Goal: Information Seeking & Learning: Learn about a topic

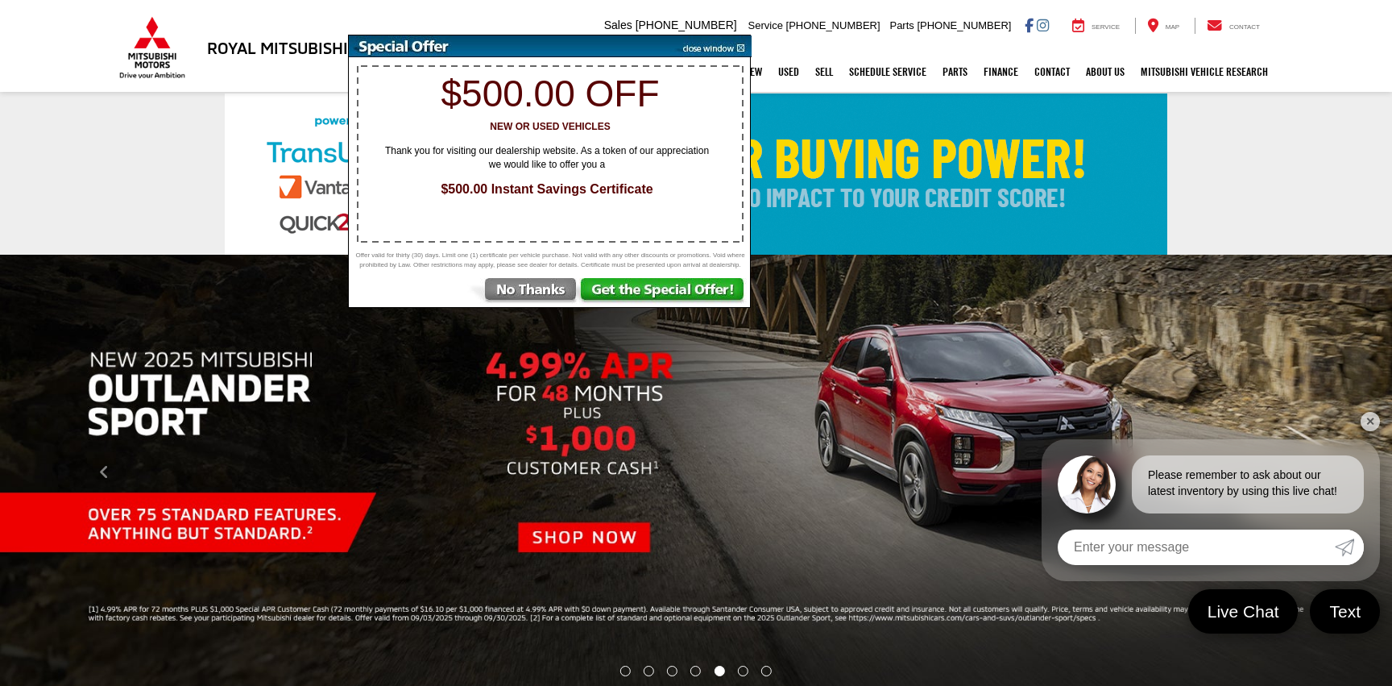
click at [547, 298] on img at bounding box center [523, 292] width 112 height 29
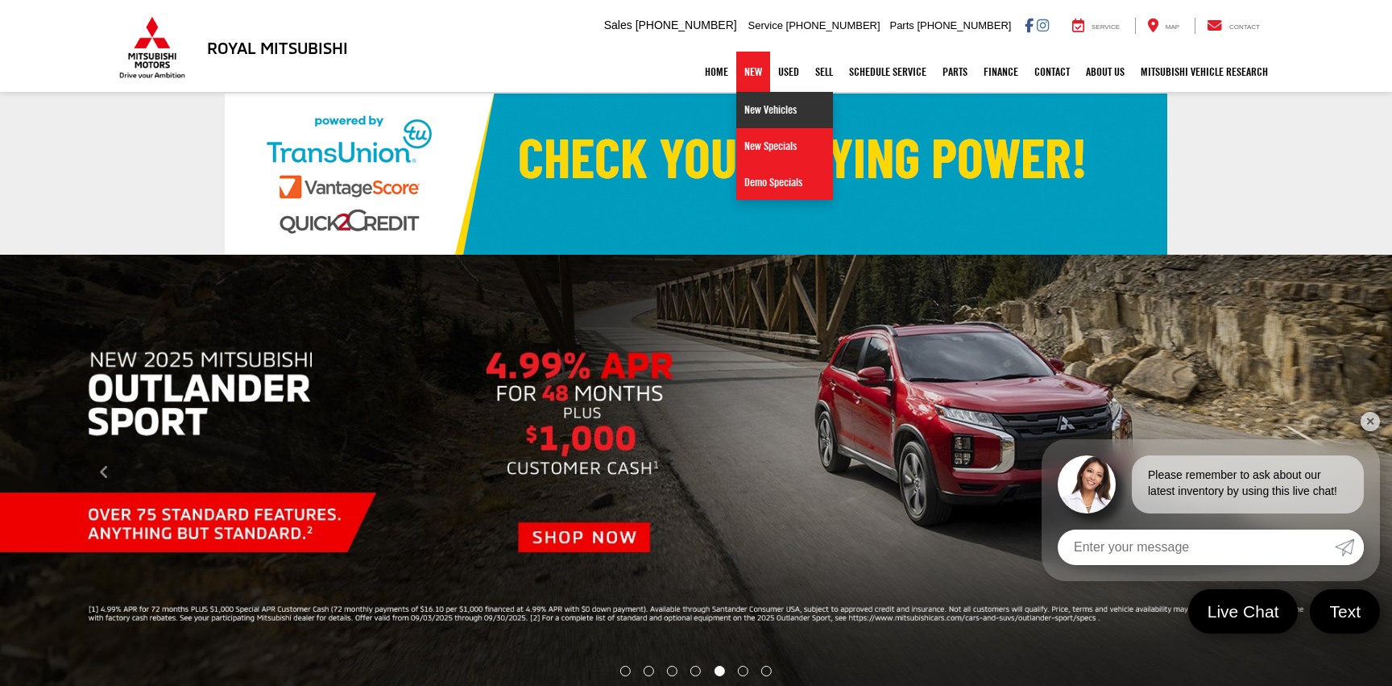
click at [758, 104] on link "New Vehicles" at bounding box center [785, 110] width 97 height 36
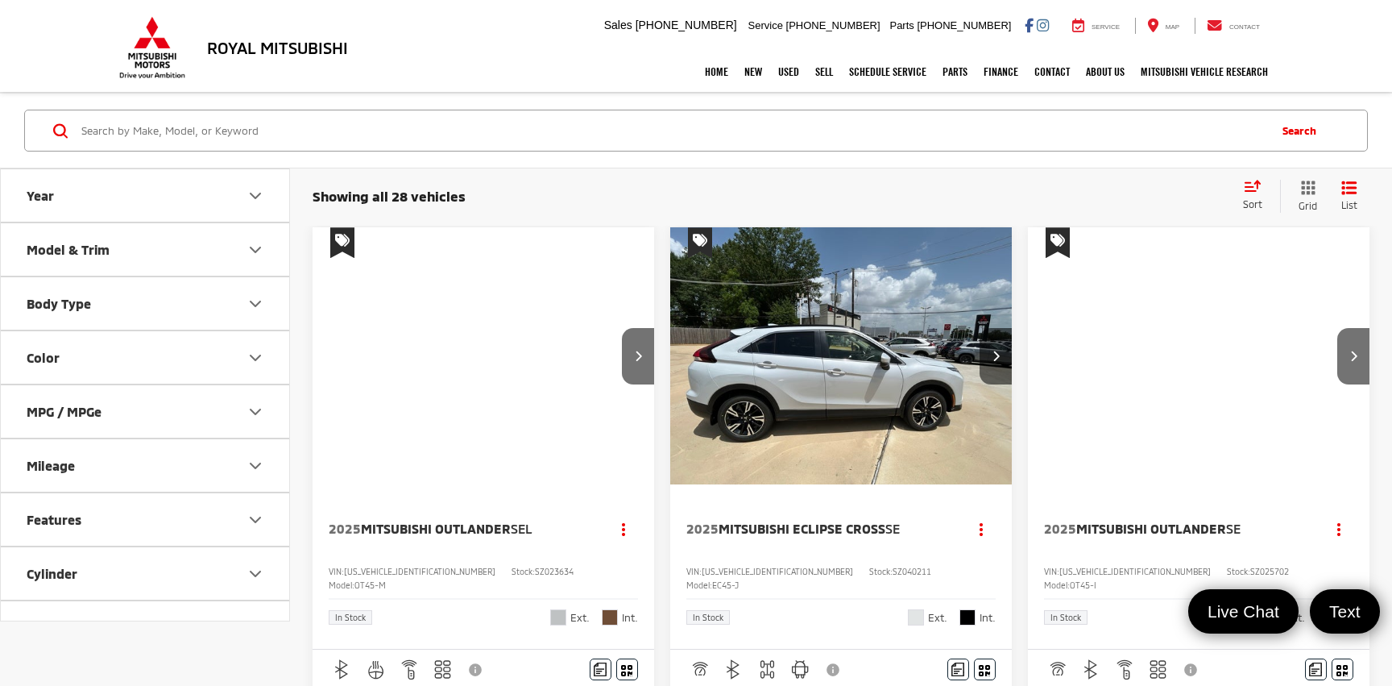
click at [1261, 194] on div "Sort" at bounding box center [1257, 196] width 45 height 32
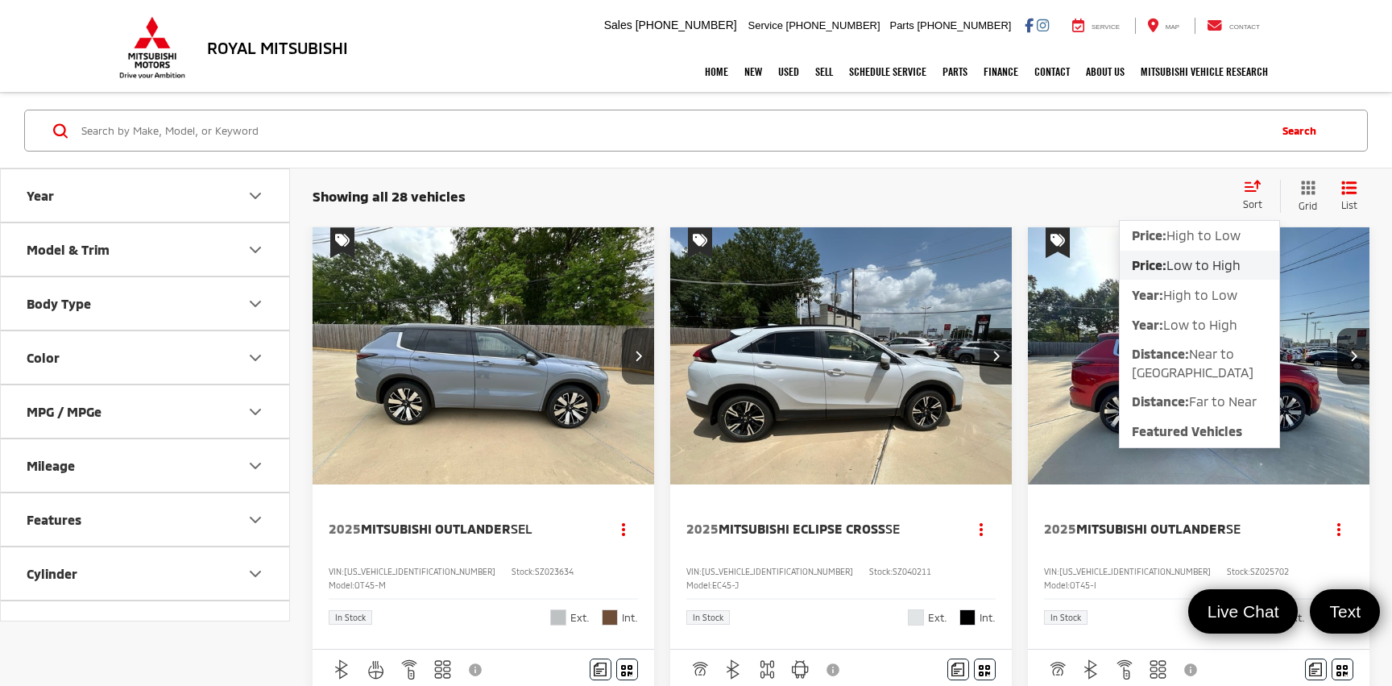
click at [1204, 267] on span "Low to High" at bounding box center [1204, 264] width 74 height 15
